Goal: Find specific page/section: Find specific page/section

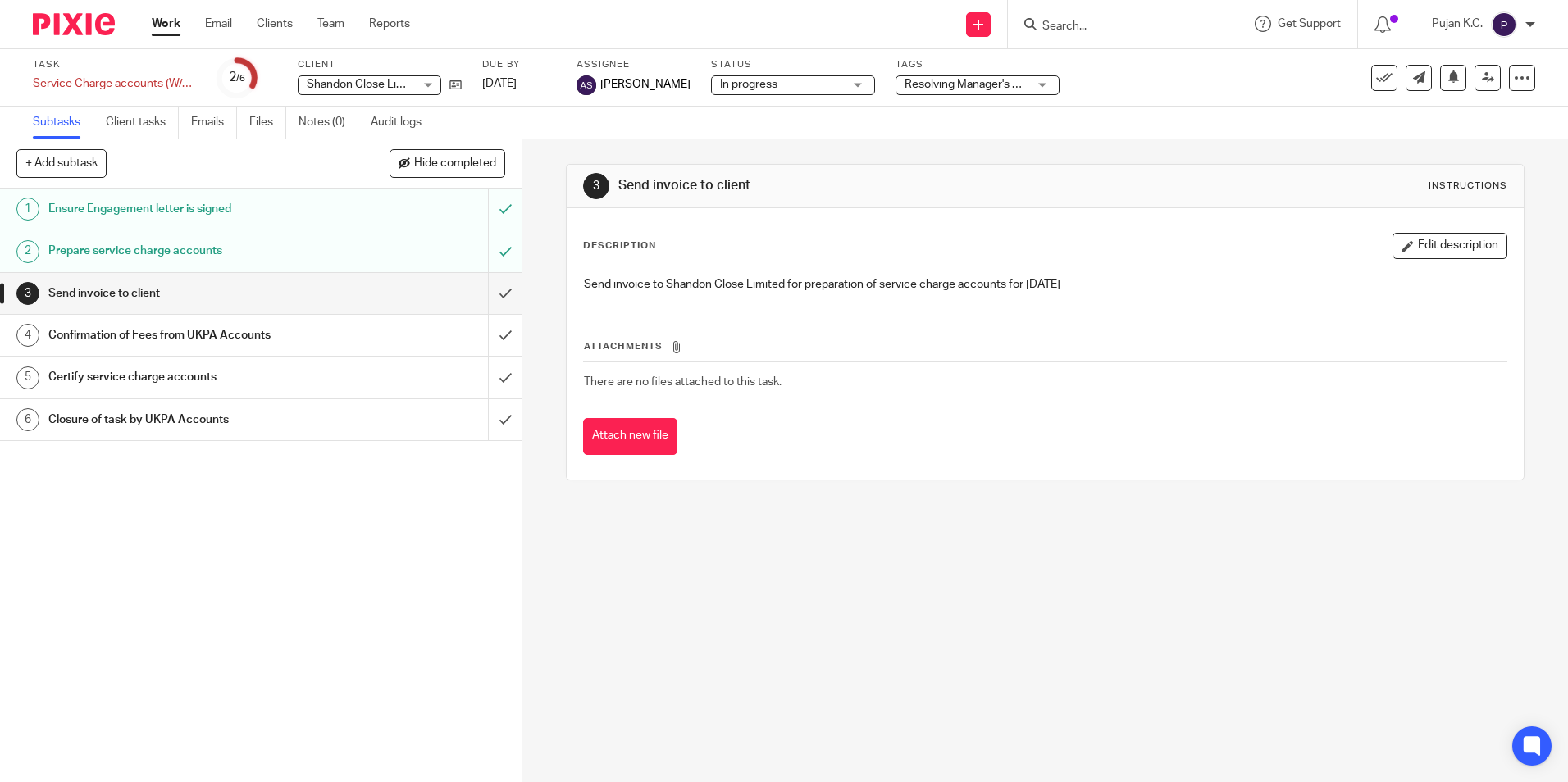
click at [1065, 22] on input "Search" at bounding box center [1115, 27] width 148 height 15
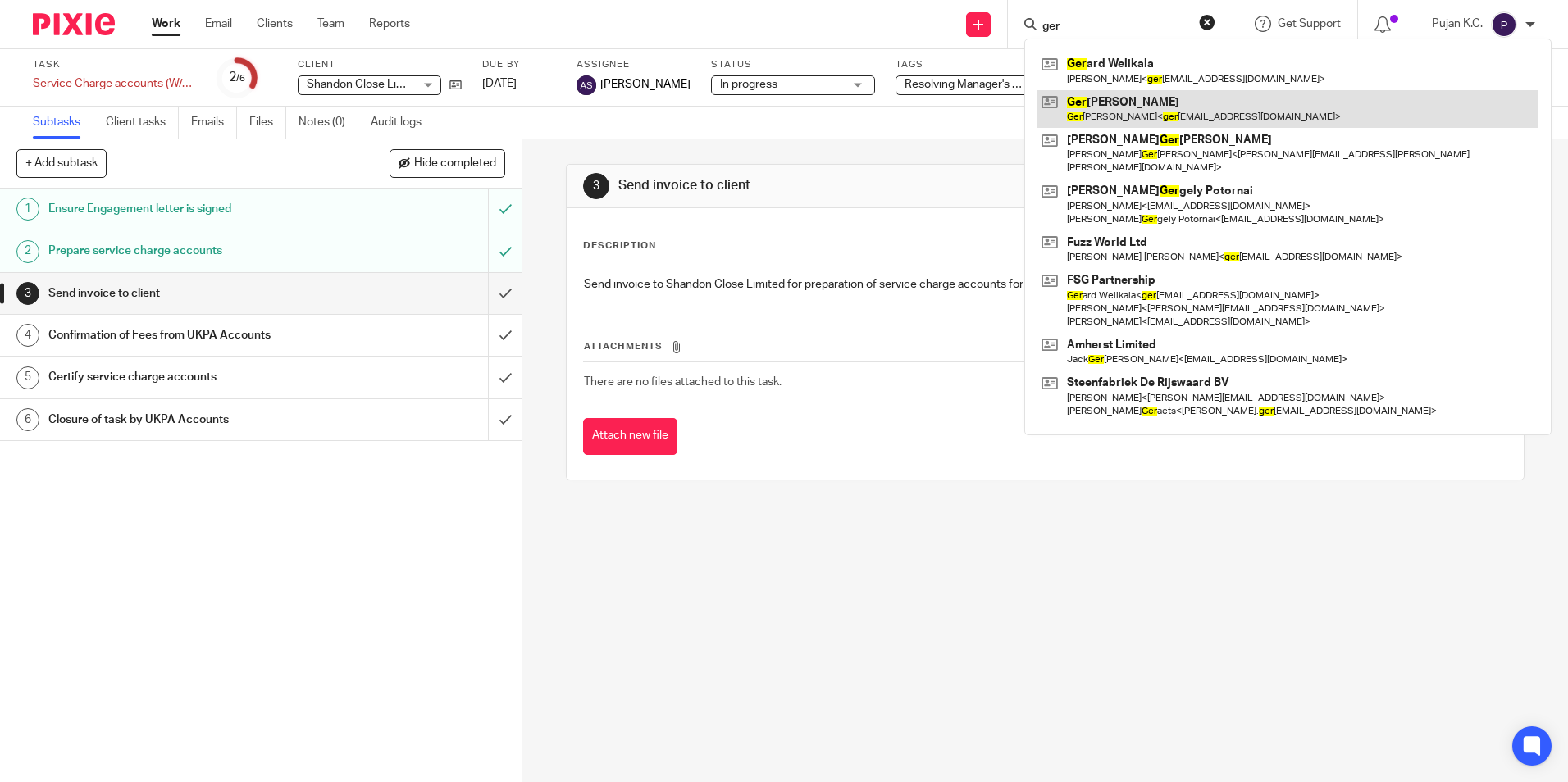
type input "ger"
click at [1144, 117] on link at bounding box center [1288, 109] width 501 height 38
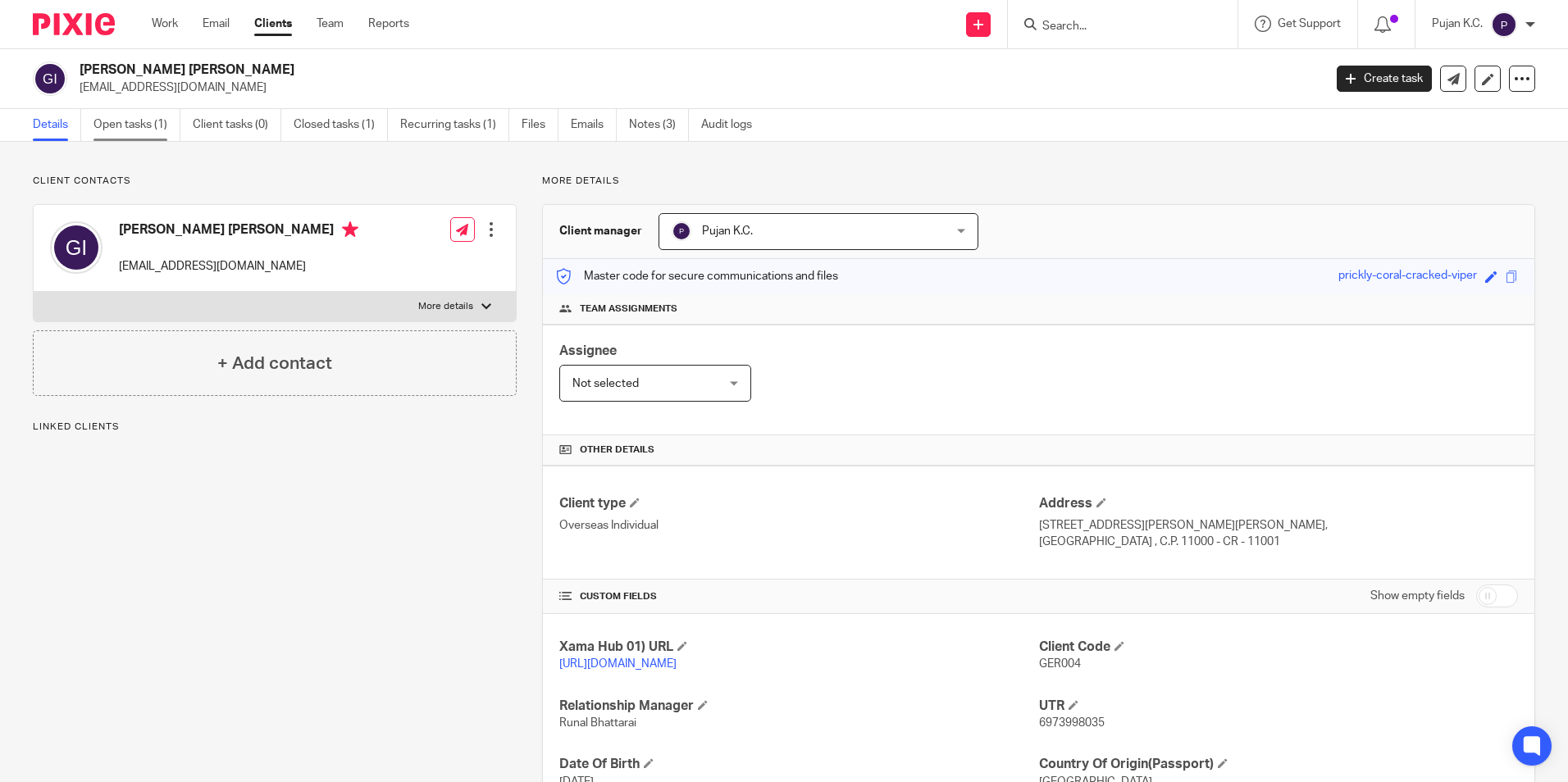
click at [172, 126] on link "Open tasks (1)" at bounding box center [137, 125] width 87 height 32
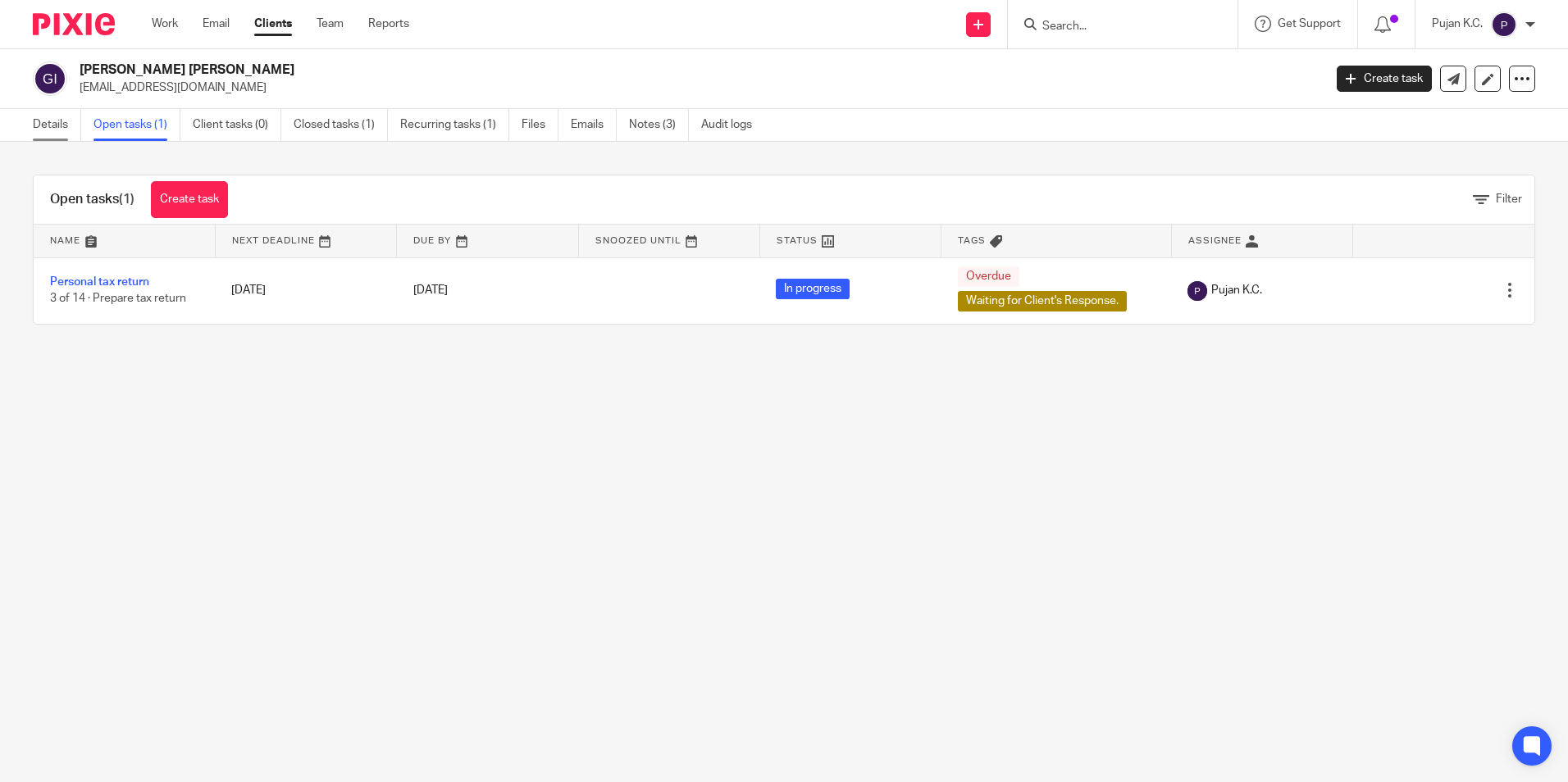
click at [43, 131] on link "Details" at bounding box center [57, 125] width 48 height 32
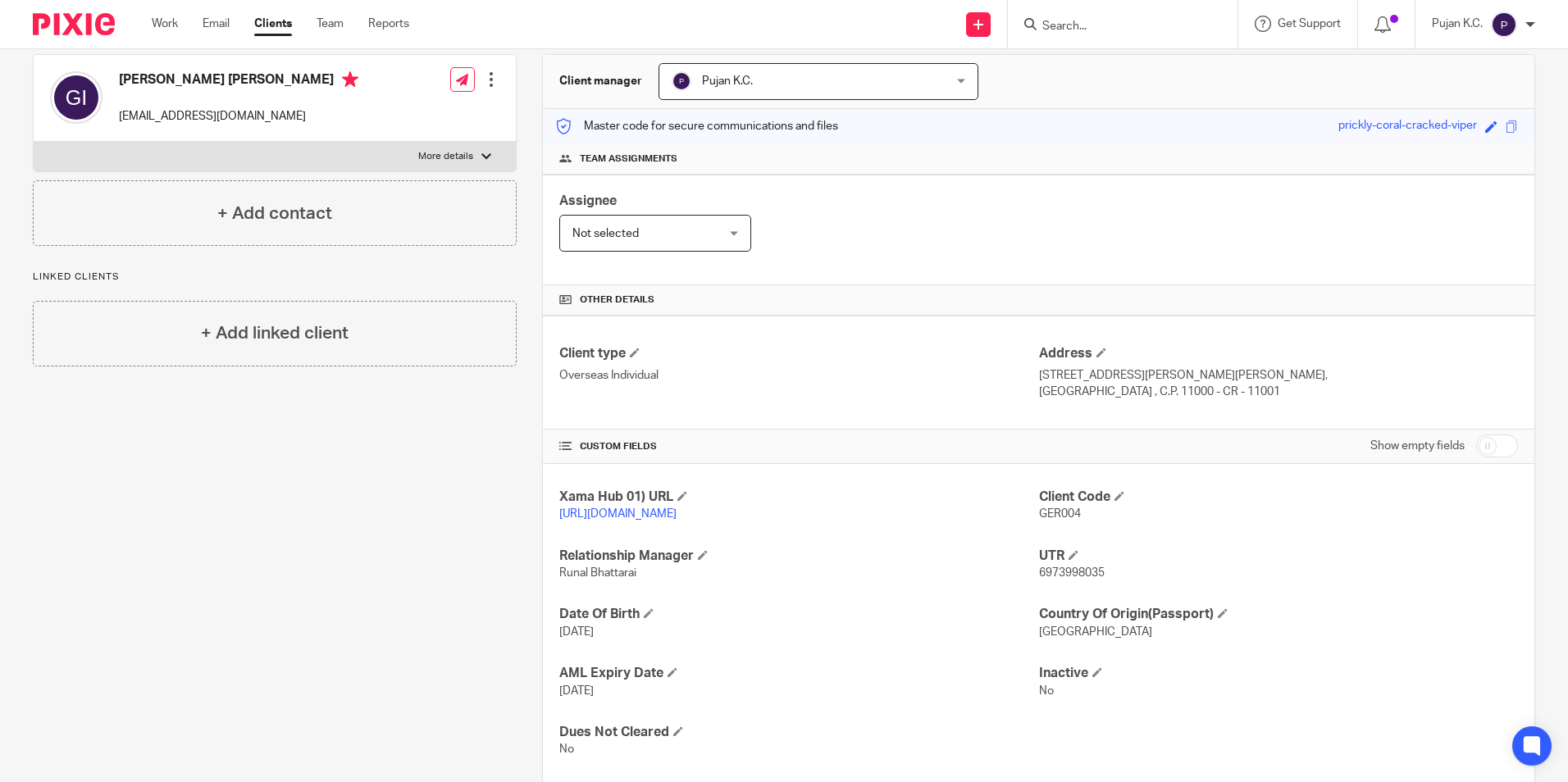
scroll to position [164, 0]
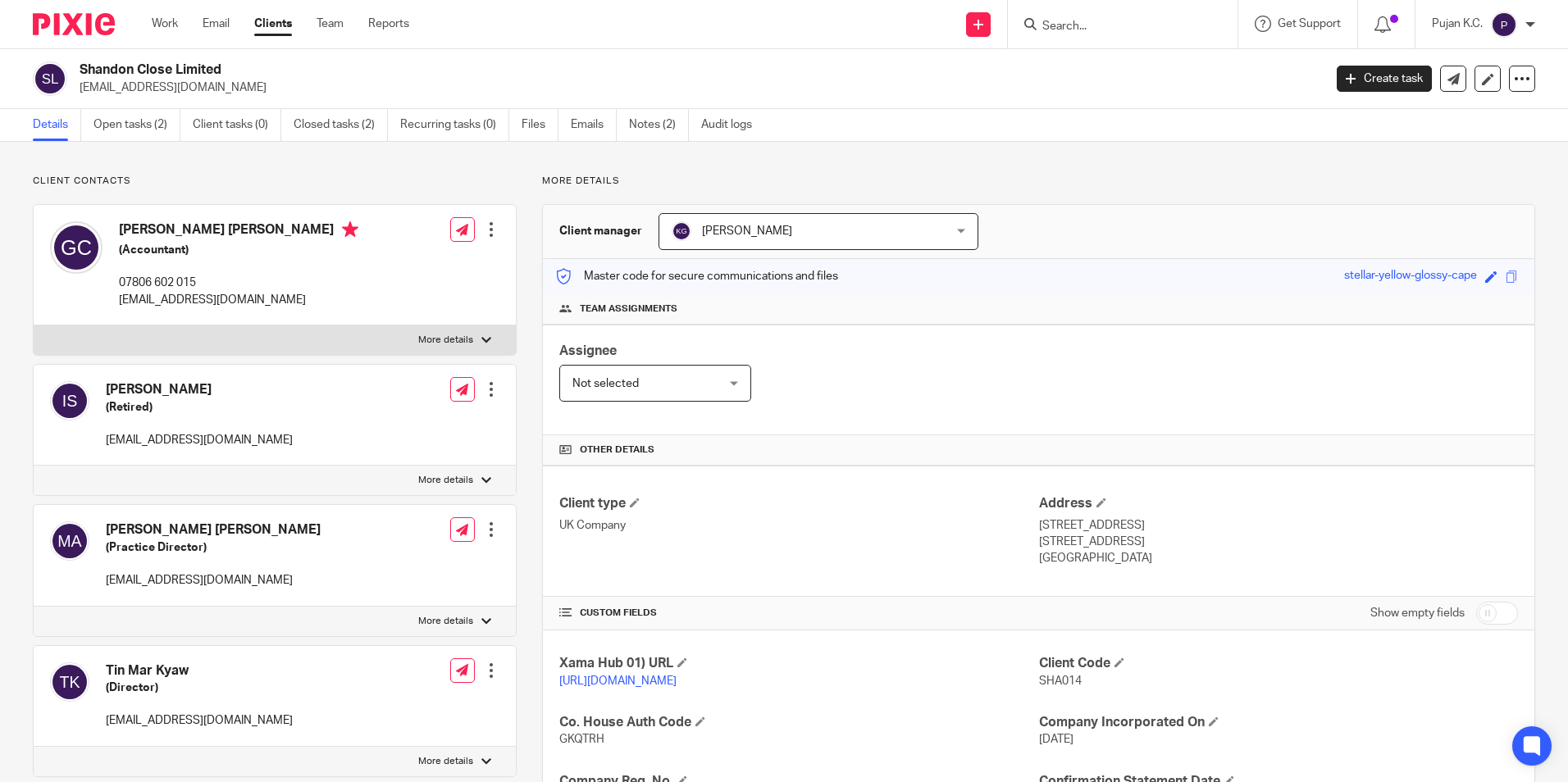
scroll to position [276, 0]
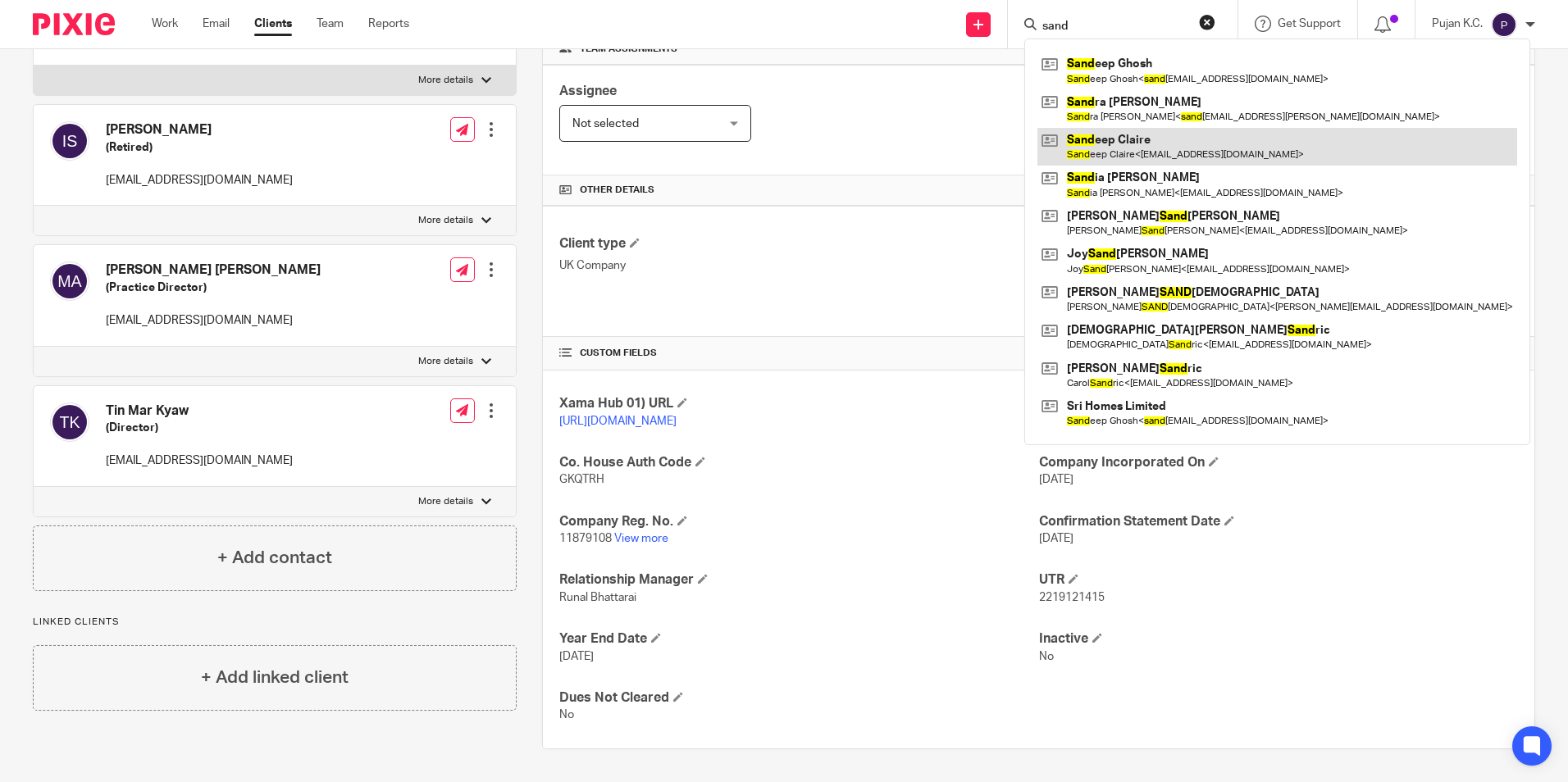
type input "sand"
click at [1146, 148] on link at bounding box center [1278, 147] width 480 height 38
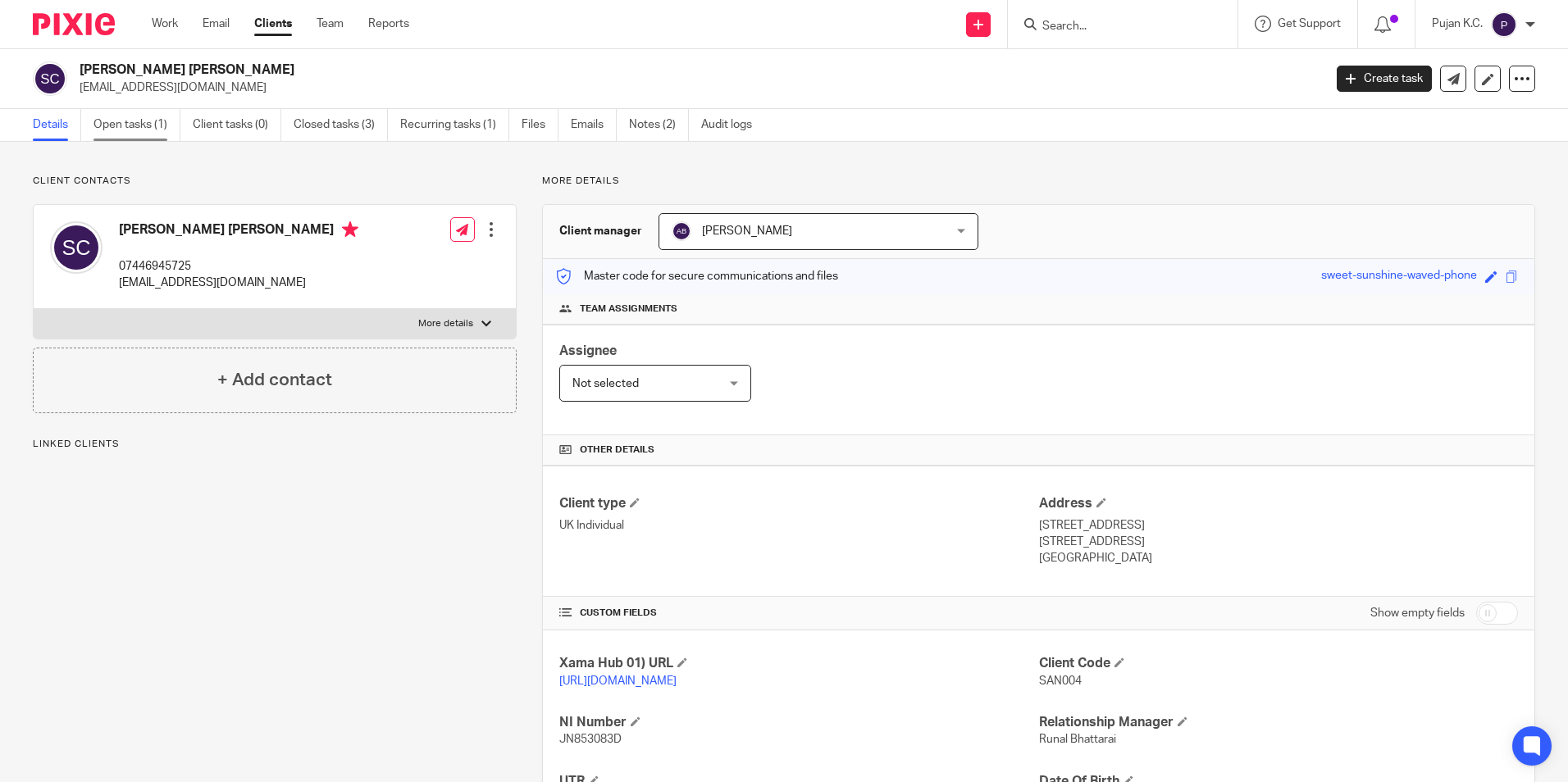
click at [110, 119] on link "Open tasks (1)" at bounding box center [137, 125] width 87 height 32
